Goal: Task Accomplishment & Management: Use online tool/utility

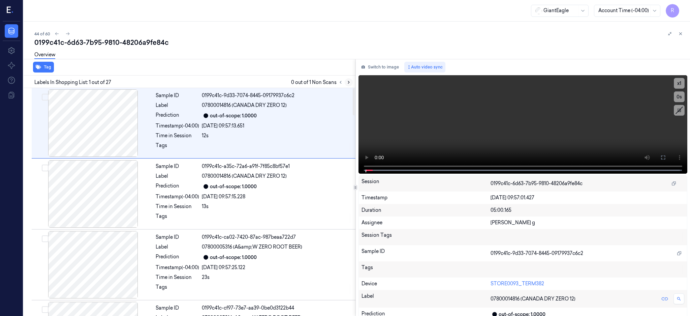
click at [353, 81] on button at bounding box center [349, 82] width 8 height 8
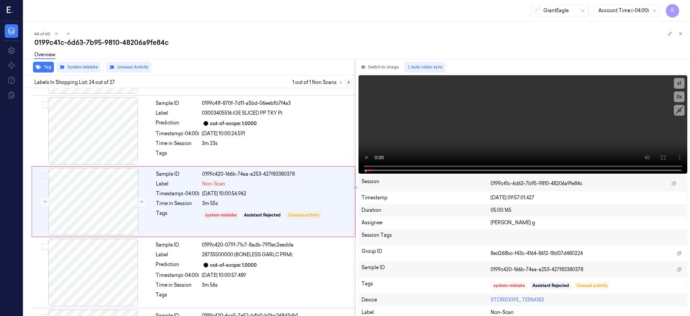
scroll to position [1550, 0]
click at [82, 142] on div at bounding box center [93, 130] width 120 height 67
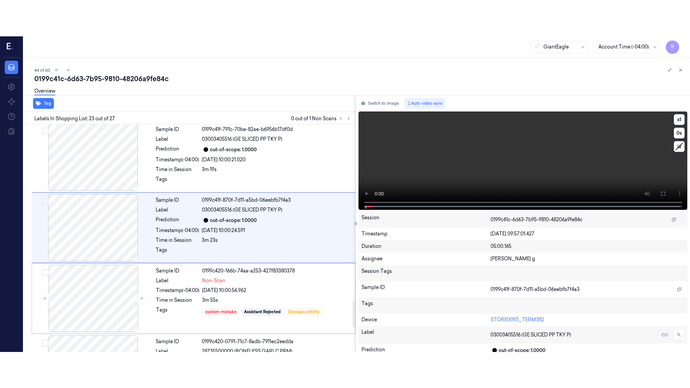
scroll to position [1479, 0]
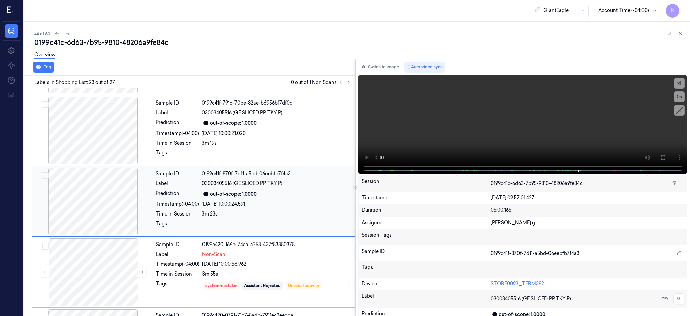
click at [78, 191] on div at bounding box center [93, 201] width 120 height 67
click at [666, 155] on icon at bounding box center [663, 157] width 5 height 5
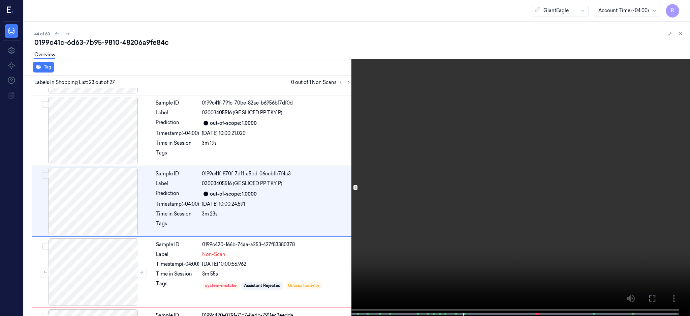
click at [523, 196] on video at bounding box center [345, 158] width 690 height 317
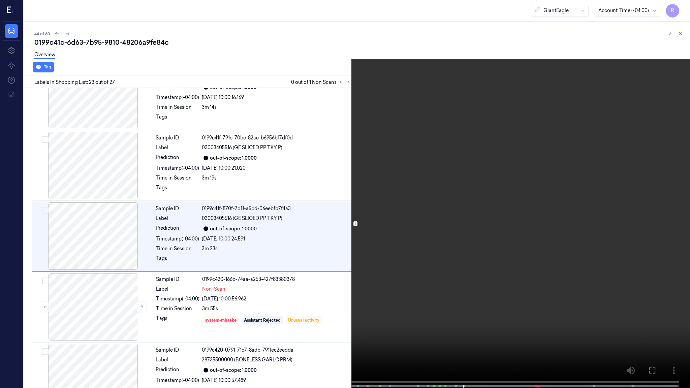
scroll to position [1443, 0]
click at [482, 255] on video at bounding box center [345, 195] width 690 height 390
click at [448, 316] on video at bounding box center [345, 195] width 690 height 390
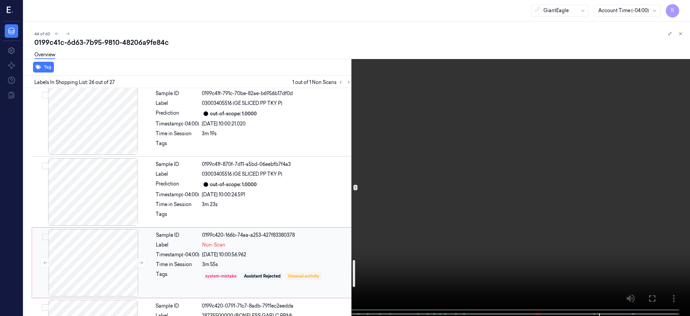
scroll to position [1434, 0]
